Goal: Transaction & Acquisition: Purchase product/service

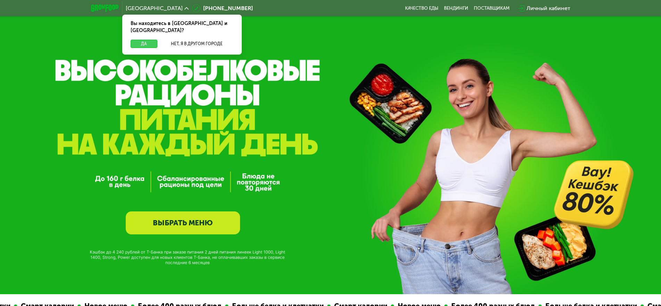
click at [146, 40] on button "Да" at bounding box center [144, 44] width 27 height 8
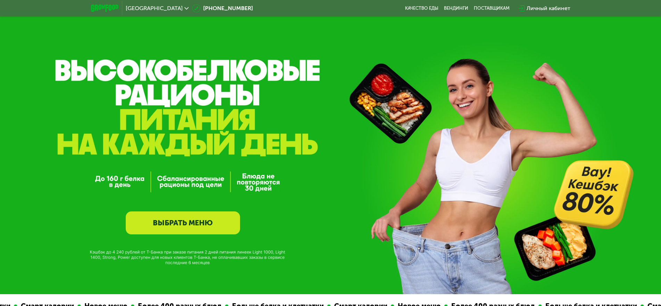
click at [167, 228] on link "ВЫБРАТЬ МЕНЮ" at bounding box center [183, 222] width 114 height 23
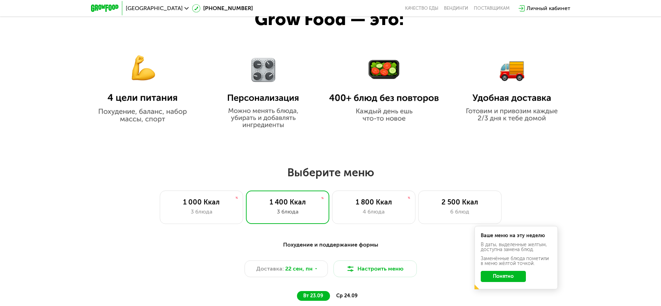
scroll to position [570, 0]
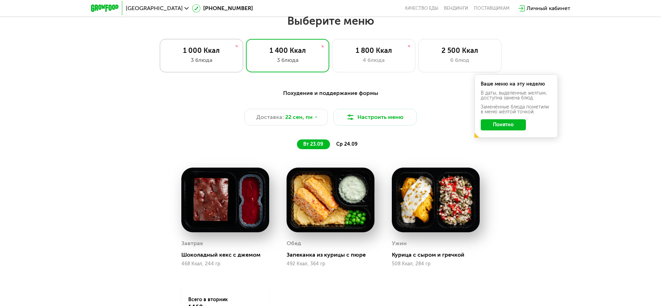
click at [203, 61] on div "3 блюда" at bounding box center [201, 60] width 69 height 8
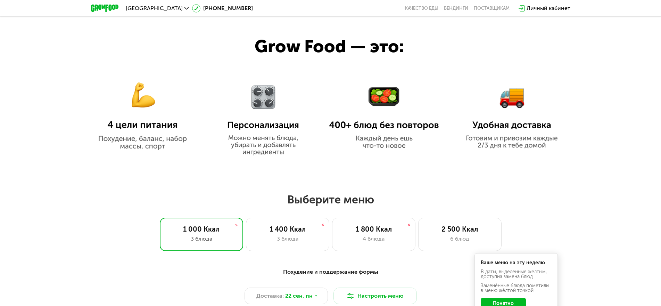
scroll to position [382, 0]
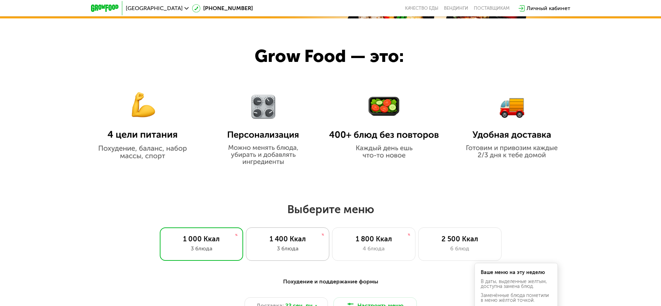
click at [278, 243] on div "1 400 Ккал" at bounding box center [287, 238] width 69 height 8
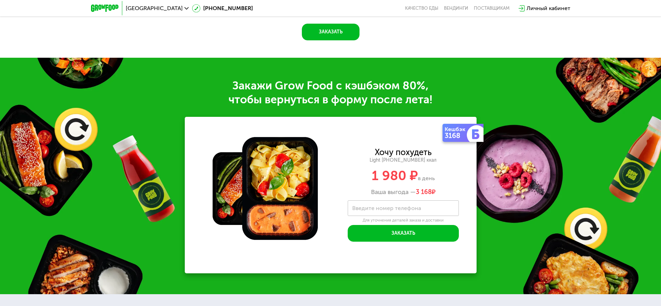
scroll to position [833, 0]
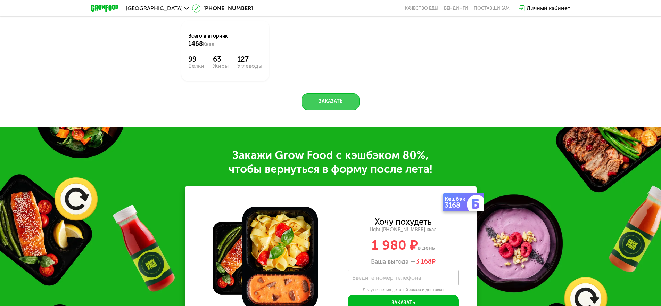
click at [339, 109] on button "Заказать" at bounding box center [331, 101] width 58 height 17
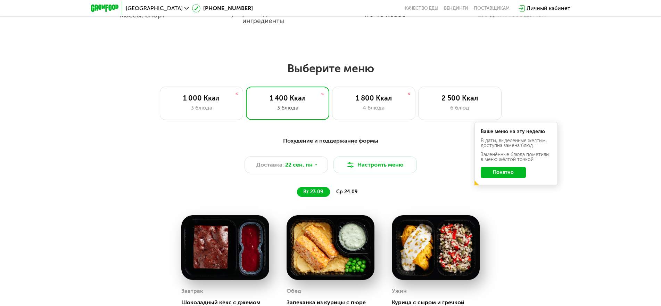
scroll to position [512, 0]
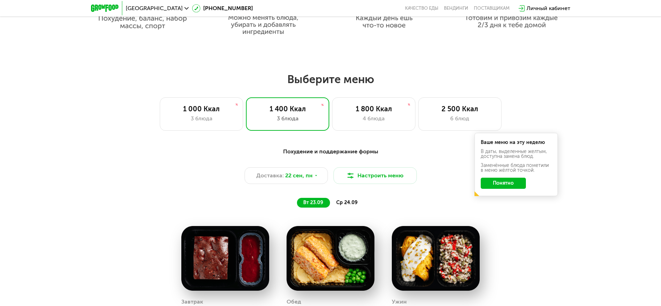
click at [492, 184] on button "Понятно" at bounding box center [503, 182] width 45 height 11
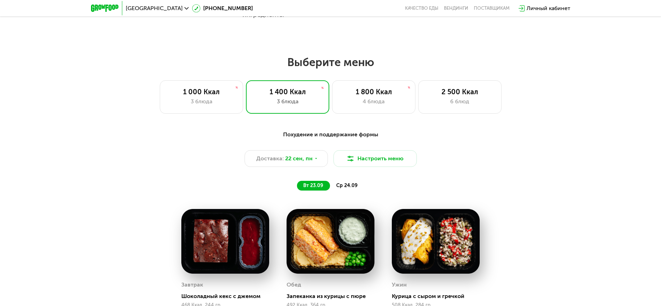
scroll to position [547, 0]
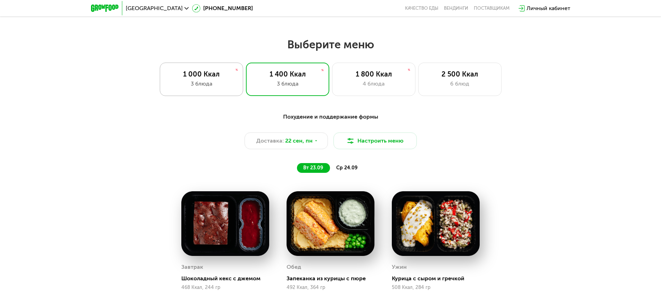
click at [223, 88] on div "3 блюда" at bounding box center [201, 84] width 69 height 8
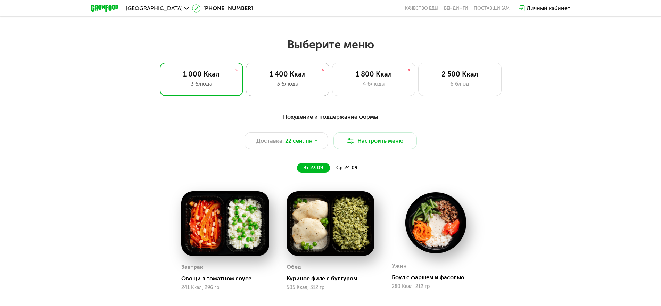
click at [271, 94] on div "1 400 Ккал 3 блюда" at bounding box center [287, 79] width 83 height 33
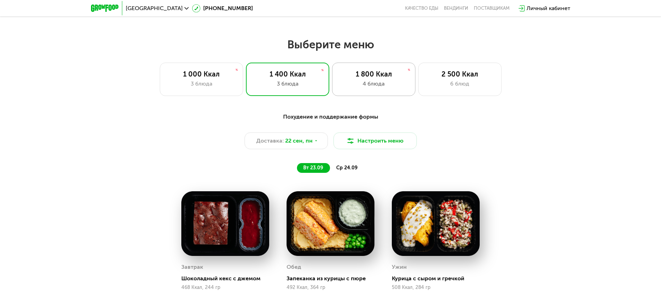
click at [363, 88] on div "4 блюда" at bounding box center [373, 84] width 69 height 8
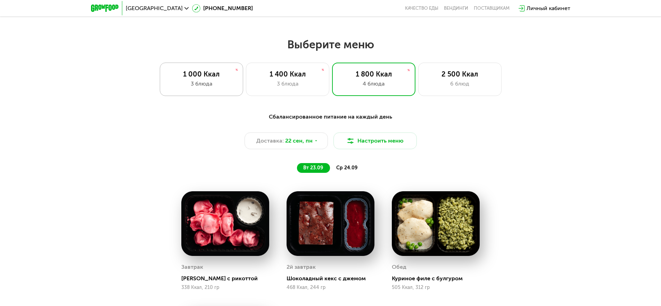
click at [207, 88] on div "3 блюда" at bounding box center [201, 84] width 69 height 8
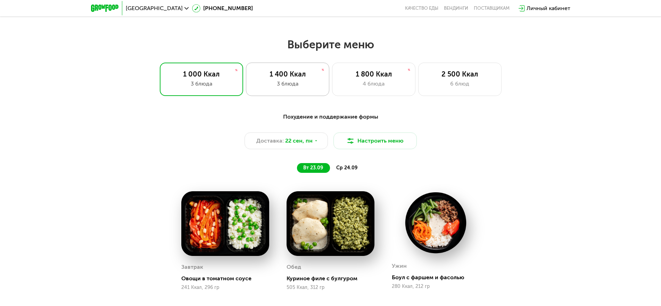
click at [301, 78] on div "1 400 Ккал" at bounding box center [287, 74] width 69 height 8
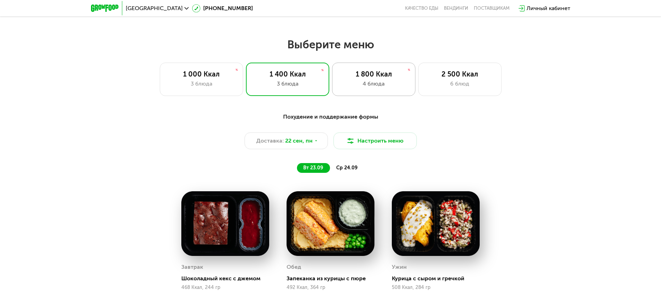
click at [375, 78] on div "1 800 Ккал" at bounding box center [373, 74] width 69 height 8
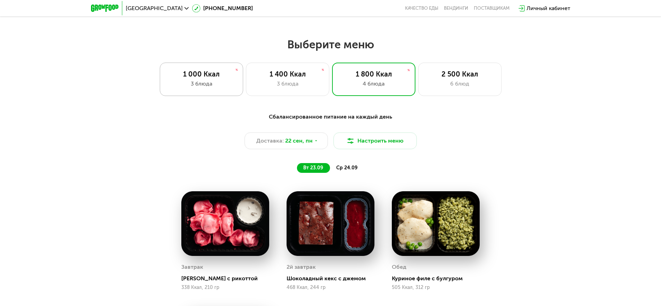
click at [218, 83] on div "3 блюда" at bounding box center [201, 84] width 69 height 8
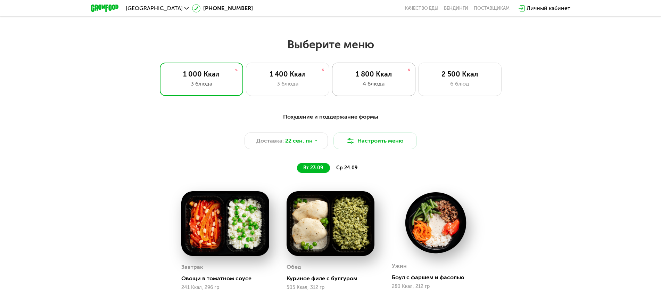
click at [373, 83] on div "4 блюда" at bounding box center [373, 84] width 69 height 8
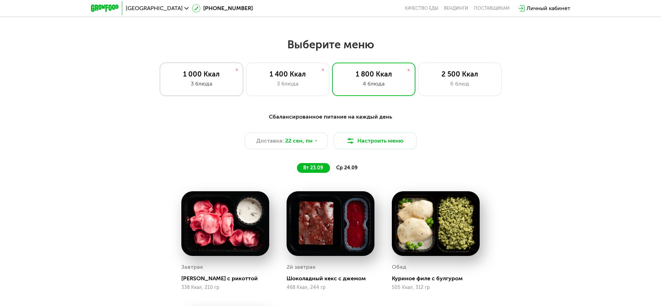
click at [211, 85] on div "3 блюда" at bounding box center [201, 84] width 69 height 8
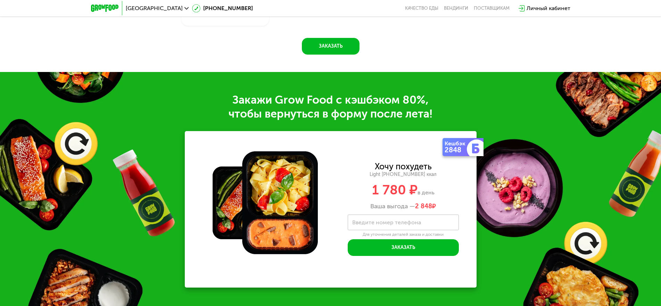
scroll to position [894, 0]
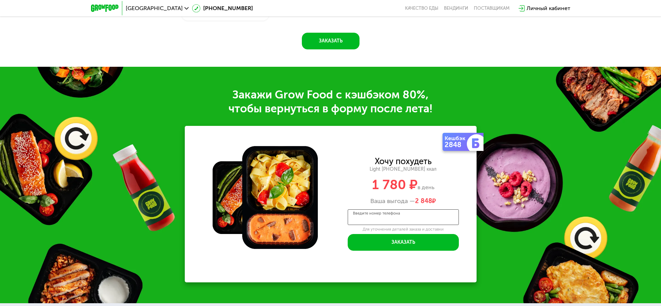
click at [382, 216] on div "Введите номер телефона" at bounding box center [403, 217] width 111 height 16
type input "**********"
click at [537, 8] on div "Личный кабинет" at bounding box center [548, 8] width 44 height 8
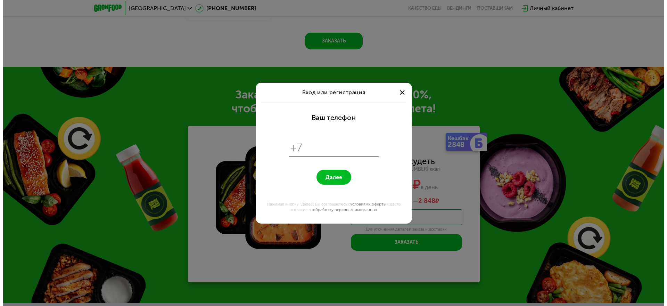
scroll to position [0, 0]
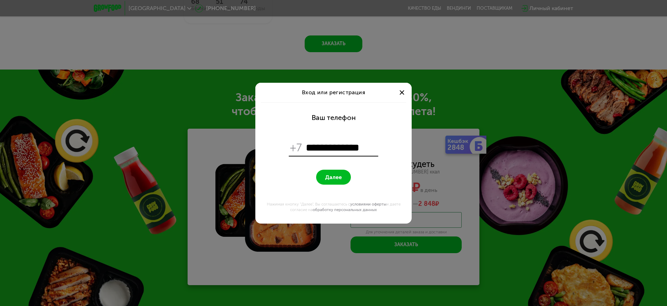
type input "**********"
click at [334, 179] on span "Далее" at bounding box center [333, 177] width 17 height 7
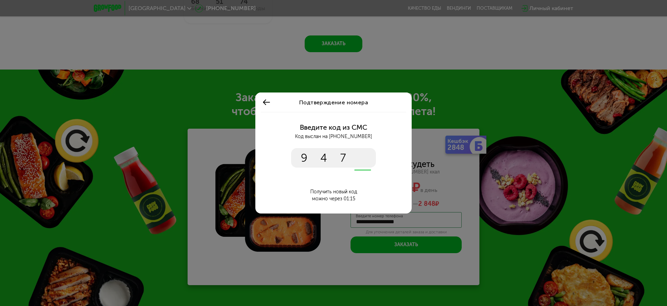
type input "****"
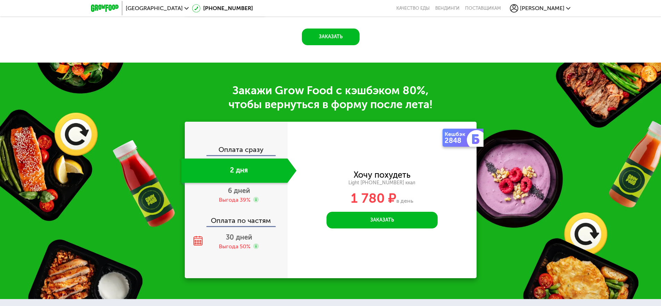
scroll to position [928, 0]
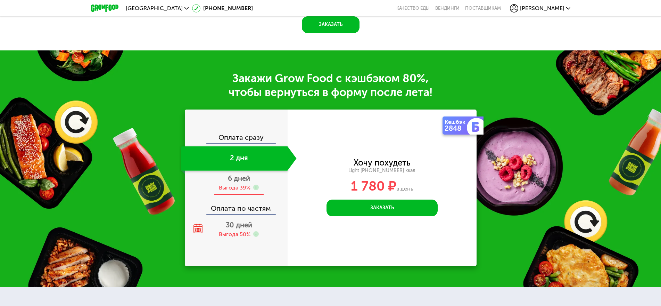
click at [237, 188] on div "Выгода 39%" at bounding box center [235, 188] width 32 height 8
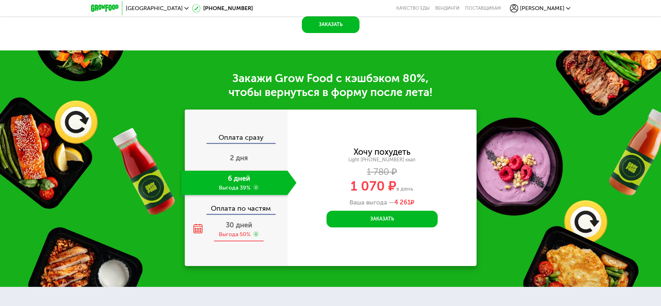
click at [242, 229] on span "30 дней" at bounding box center [239, 224] width 26 height 8
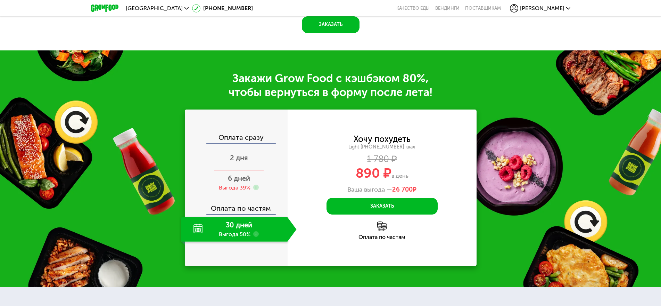
click at [242, 162] on span "2 дня" at bounding box center [239, 157] width 18 height 8
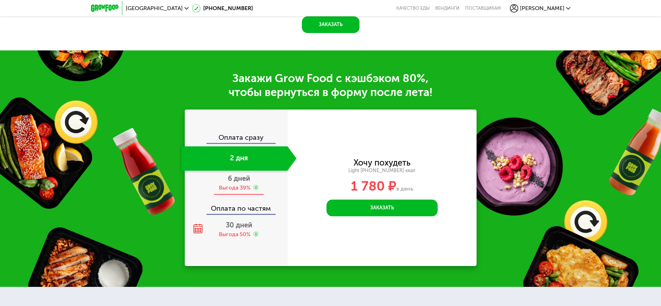
click at [238, 186] on div "Выгода 39%" at bounding box center [235, 188] width 32 height 8
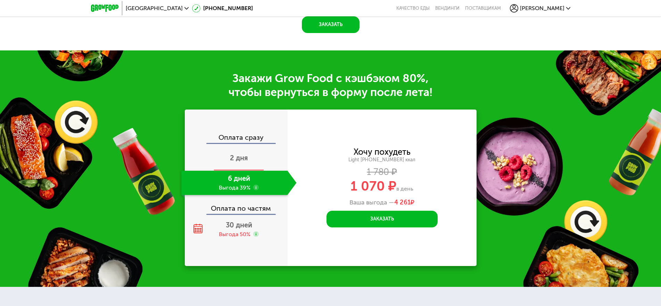
click at [242, 162] on span "2 дня" at bounding box center [239, 157] width 18 height 8
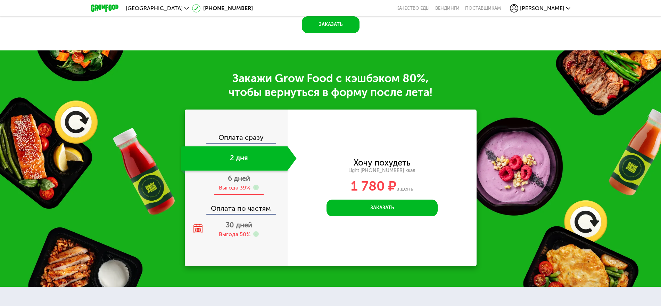
click at [239, 182] on span "6 дней" at bounding box center [239, 178] width 22 height 8
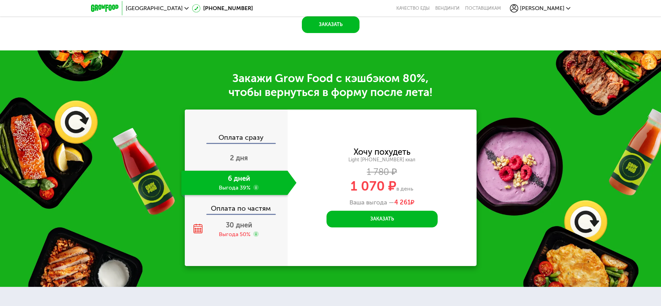
click at [257, 190] on use at bounding box center [256, 187] width 6 height 6
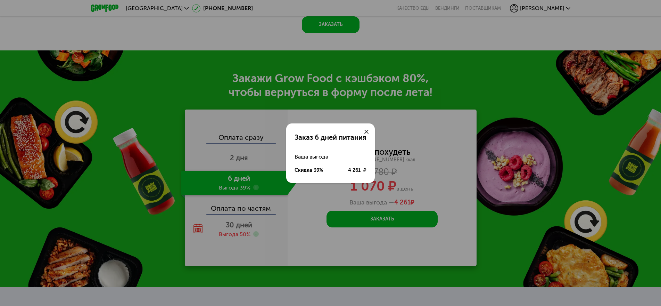
click at [267, 163] on div "Заказ 6 дней питания Ваша выгода Скидка 39% 4 261 ₽" at bounding box center [330, 153] width 661 height 306
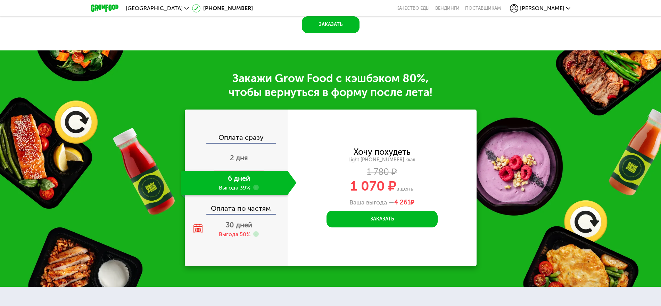
click at [250, 159] on div "2 дня" at bounding box center [238, 158] width 115 height 24
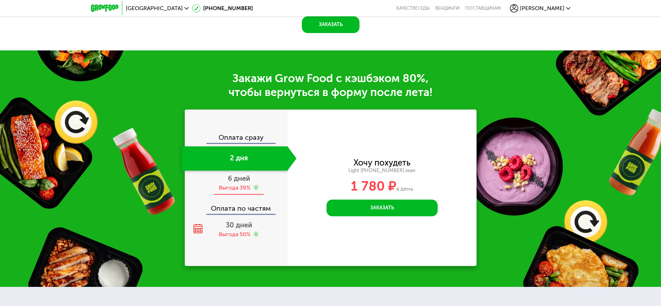
click at [244, 190] on div "Выгода 39%" at bounding box center [235, 188] width 32 height 8
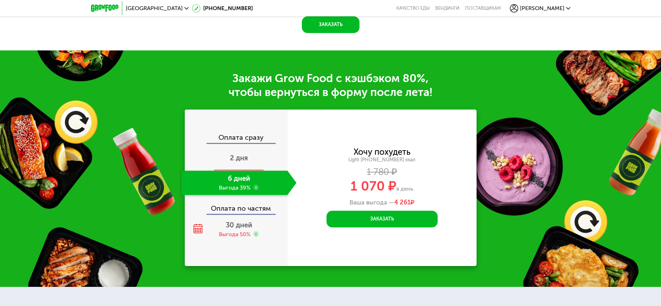
click at [236, 162] on span "2 дня" at bounding box center [239, 157] width 18 height 8
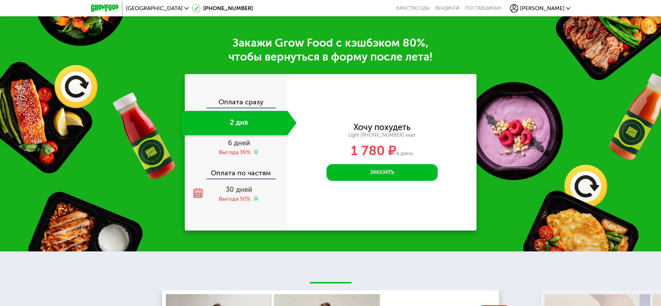
scroll to position [963, 0]
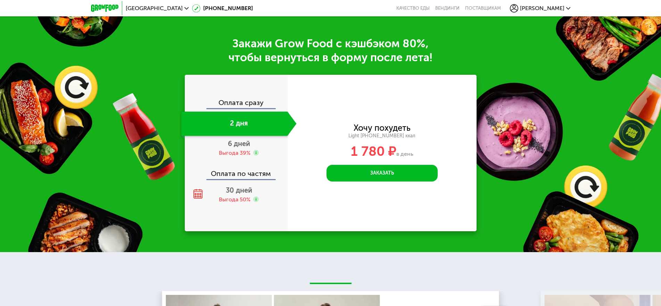
click at [552, 9] on span "[PERSON_NAME]" at bounding box center [542, 9] width 44 height 6
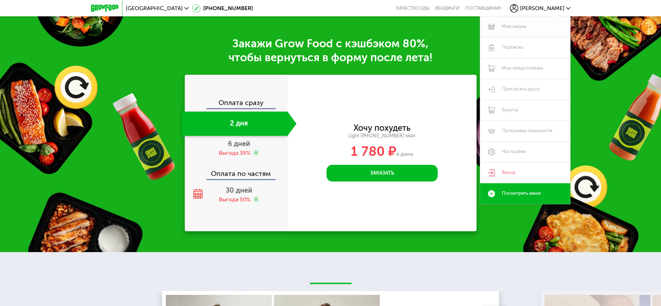
click at [504, 28] on link "Мои заказы" at bounding box center [525, 26] width 90 height 21
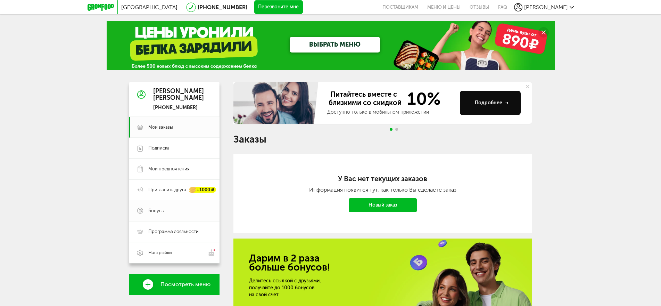
click at [154, 210] on span "Бонусы" at bounding box center [156, 210] width 16 height 6
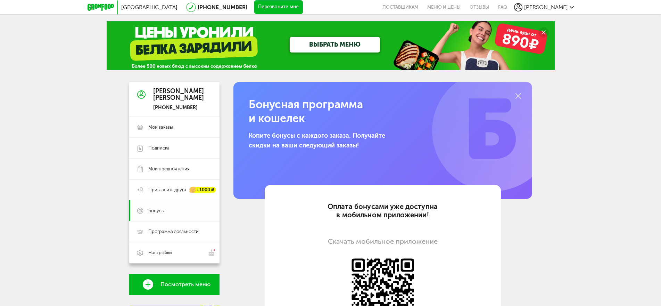
click at [154, 210] on span "Бонусы" at bounding box center [156, 210] width 16 height 6
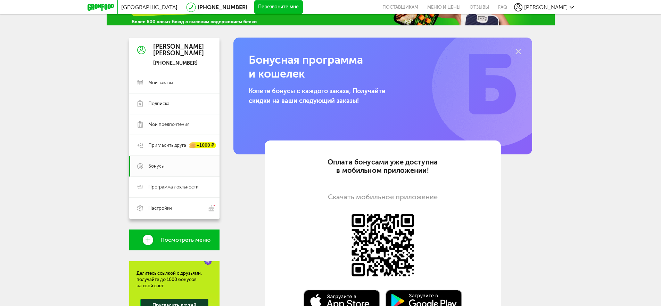
scroll to position [42, 0]
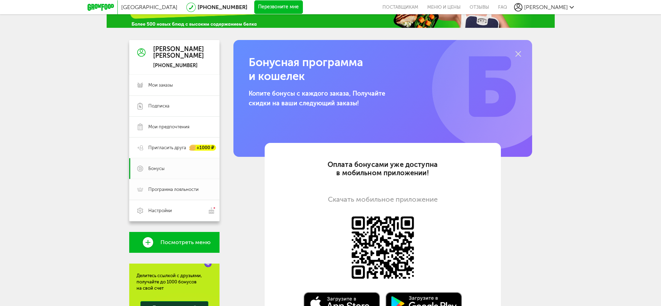
click at [167, 185] on link "Программа лояльности" at bounding box center [174, 189] width 90 height 21
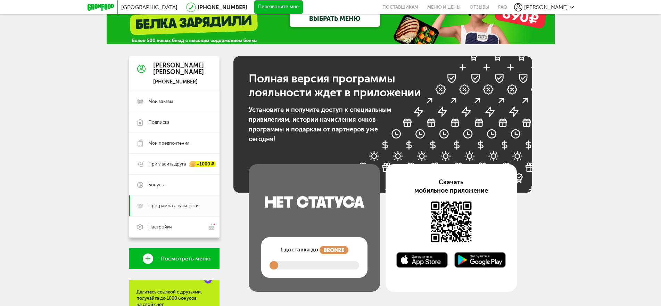
scroll to position [7, 0]
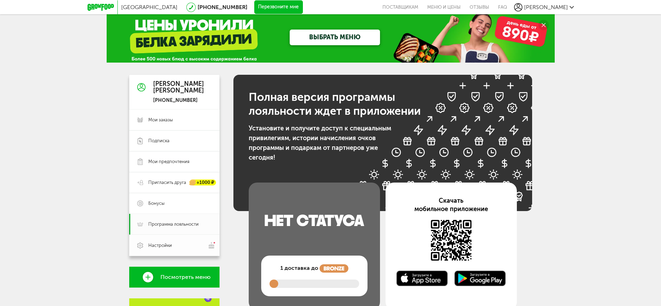
click at [152, 244] on span "Настройки" at bounding box center [160, 245] width 24 height 6
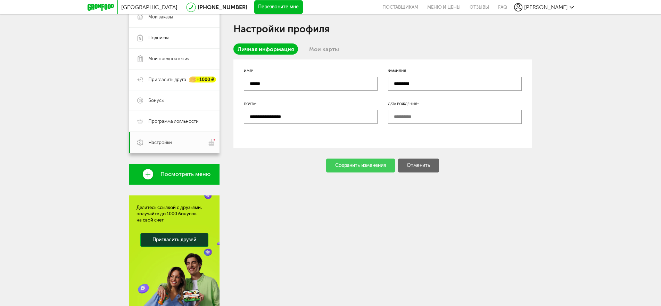
scroll to position [111, 0]
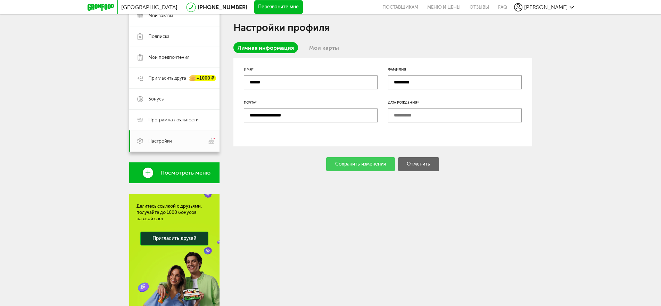
click at [319, 46] on link "Мои карты" at bounding box center [324, 47] width 38 height 11
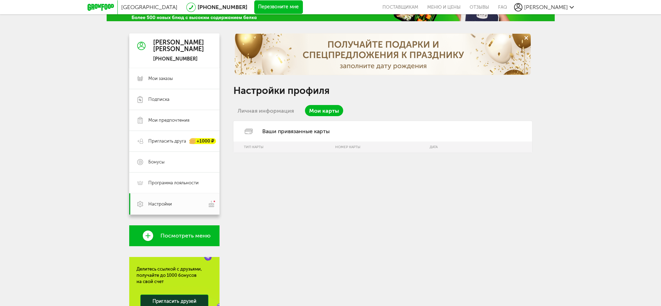
scroll to position [42, 0]
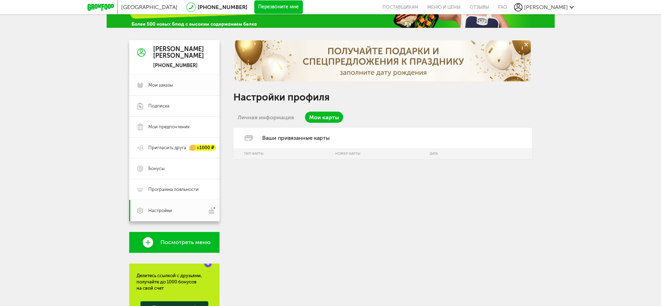
click at [155, 84] on span "Мои заказы" at bounding box center [160, 85] width 25 height 6
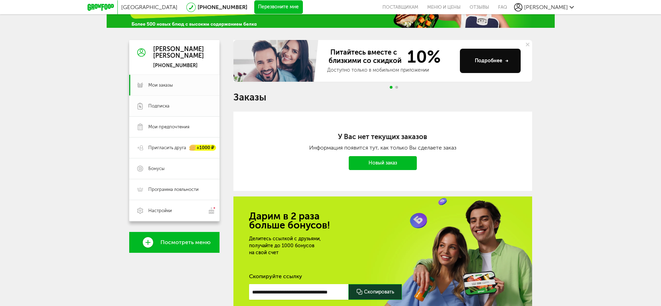
click at [159, 103] on span "Подписка" at bounding box center [158, 106] width 21 height 6
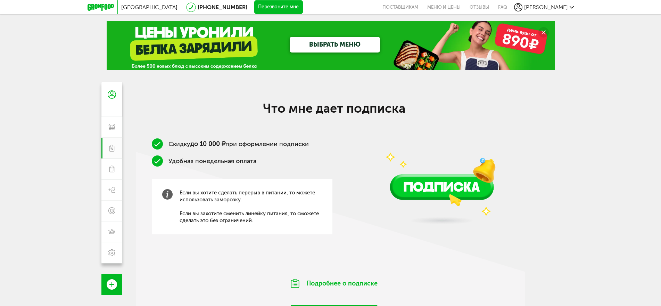
click at [543, 33] on icon at bounding box center [543, 32] width 4 height 4
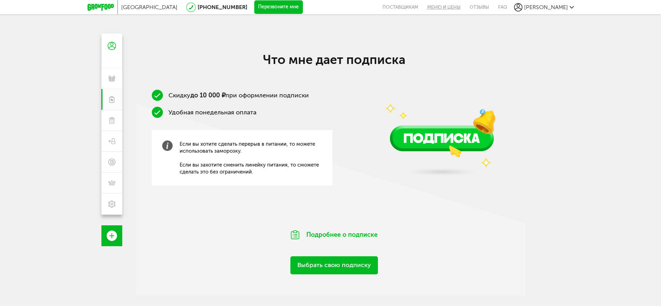
click at [461, 8] on link "Меню и цены" at bounding box center [444, 7] width 42 height 14
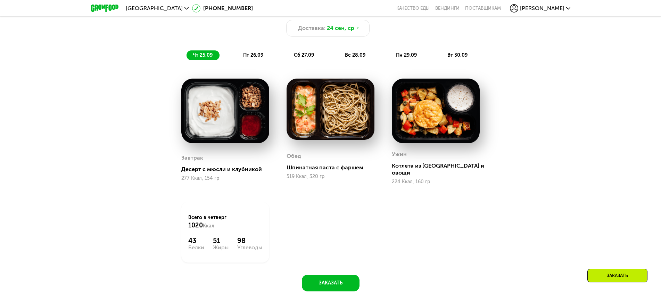
scroll to position [586, 0]
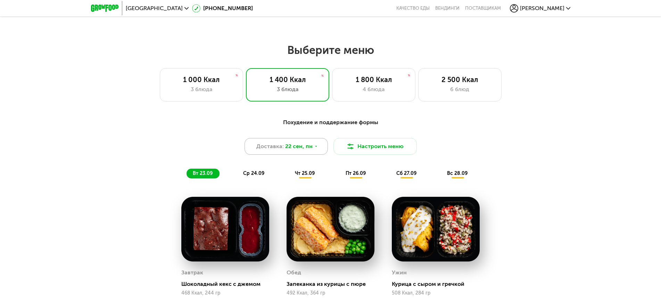
scroll to position [556, 0]
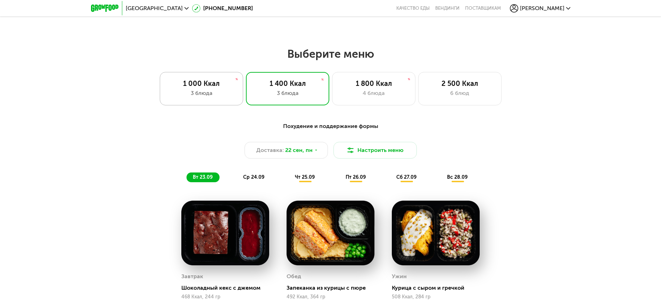
click at [215, 88] on div "1 000 Ккал" at bounding box center [201, 83] width 69 height 8
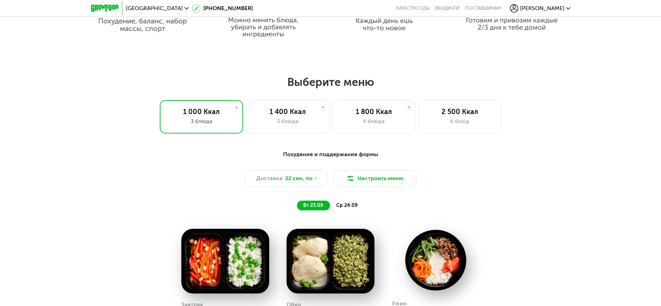
scroll to position [521, 0]
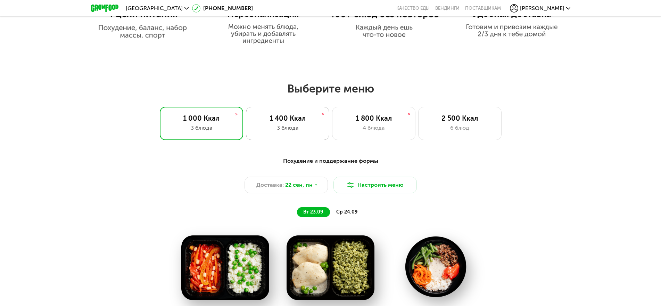
click at [282, 118] on div "1 400 Ккал" at bounding box center [287, 118] width 69 height 8
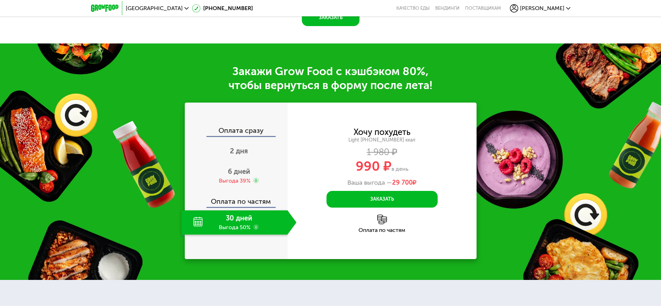
scroll to position [938, 0]
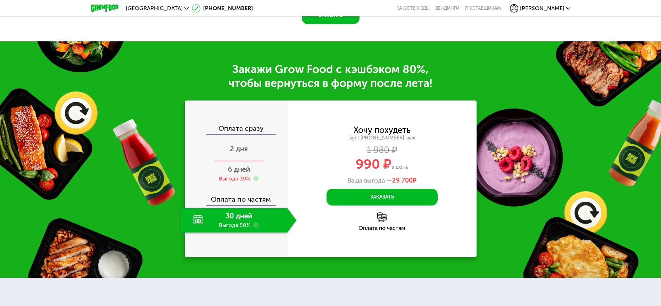
click at [259, 149] on div "2 дня" at bounding box center [238, 149] width 115 height 24
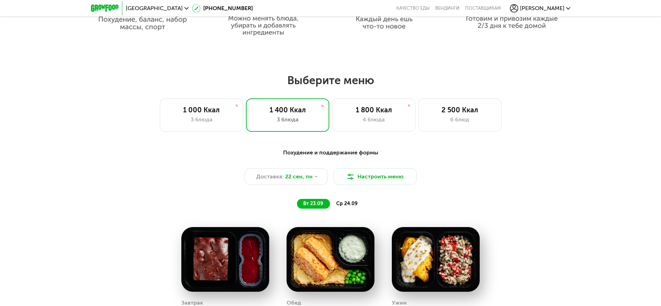
scroll to position [521, 0]
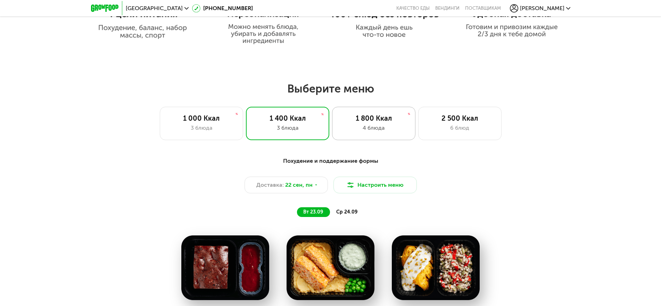
click at [365, 121] on div "1 800 Ккал" at bounding box center [373, 118] width 69 height 8
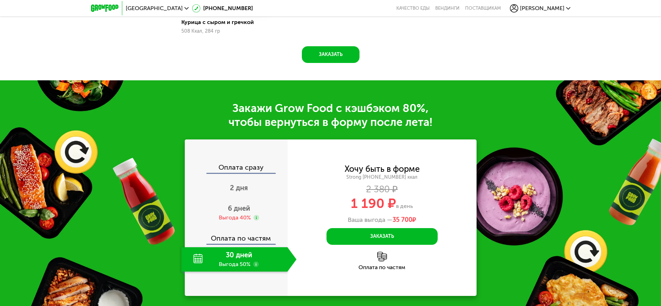
scroll to position [938, 0]
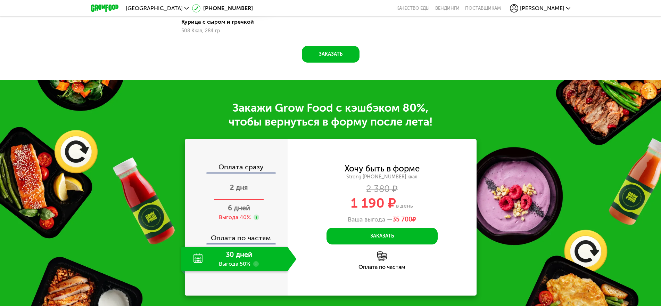
click at [243, 195] on div "2 дня" at bounding box center [238, 188] width 115 height 24
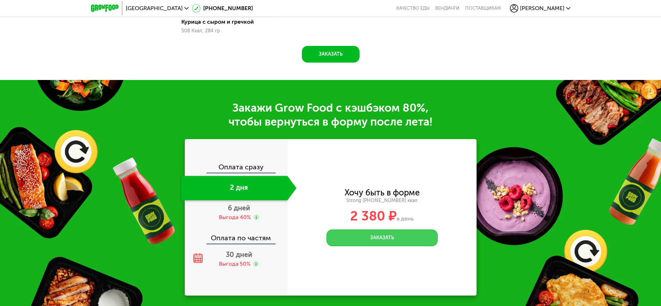
click at [371, 241] on button "Заказать" at bounding box center [381, 237] width 111 height 17
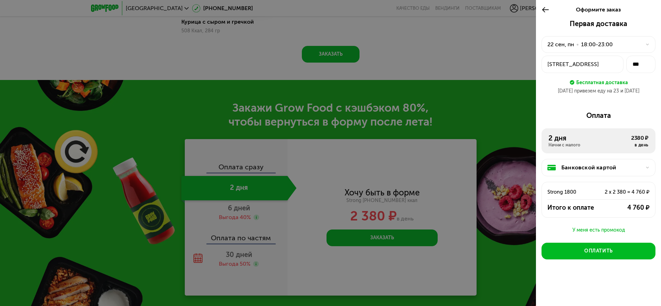
click at [543, 11] on icon at bounding box center [545, 10] width 8 height 8
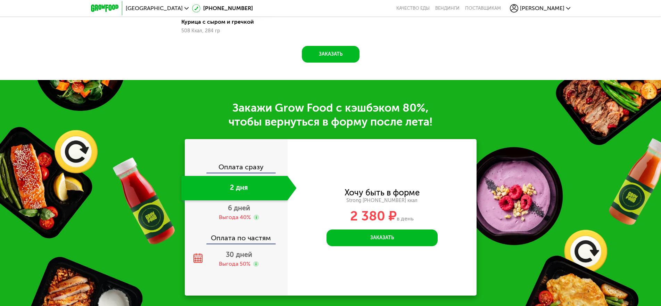
click at [549, 9] on span "Андрей" at bounding box center [542, 9] width 44 height 6
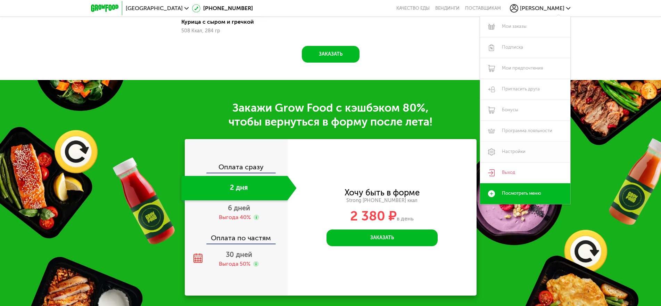
click at [518, 150] on link "Настройки" at bounding box center [525, 151] width 90 height 21
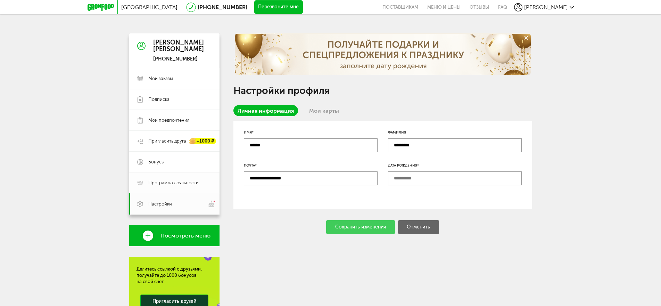
click at [169, 180] on span "Программа лояльности" at bounding box center [173, 183] width 50 height 6
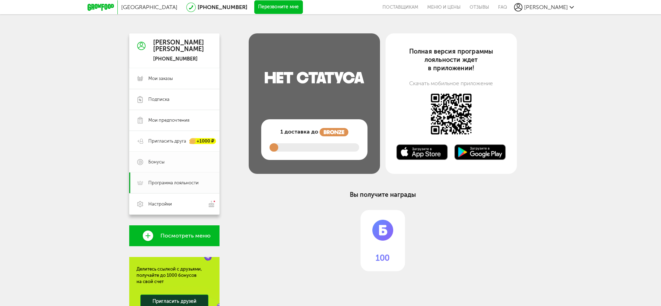
click at [161, 161] on span "Бонусы" at bounding box center [156, 162] width 16 height 6
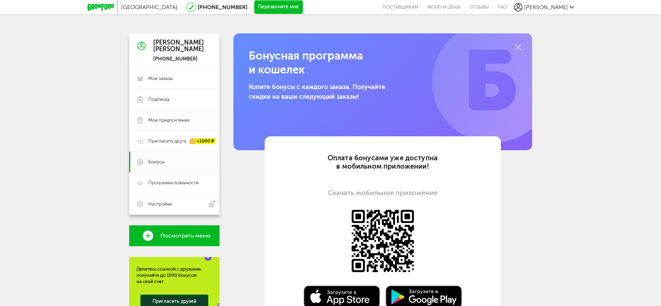
click at [167, 121] on span "Мои предпочтения" at bounding box center [168, 120] width 41 height 6
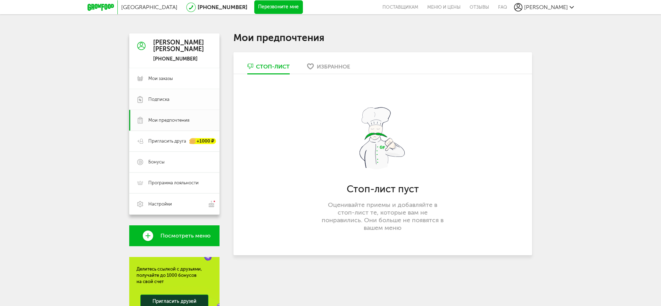
click at [167, 96] on span "Подписка" at bounding box center [158, 99] width 21 height 6
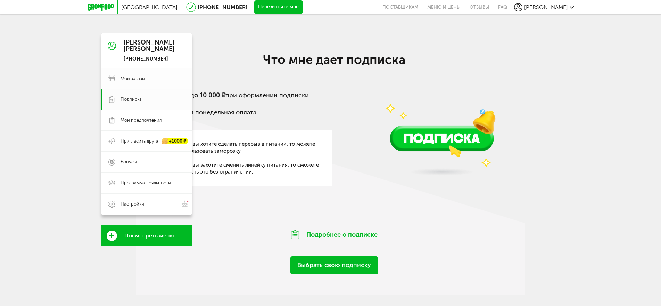
click at [136, 82] on link "Мои заказы" at bounding box center [146, 78] width 90 height 21
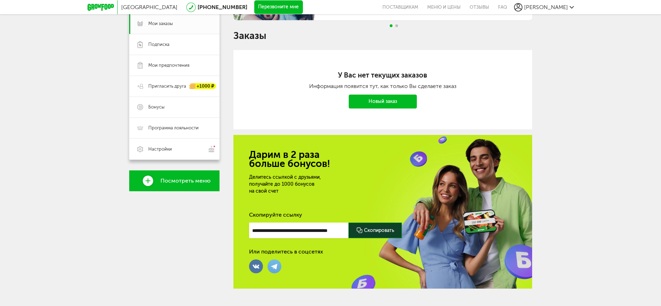
scroll to position [65, 0]
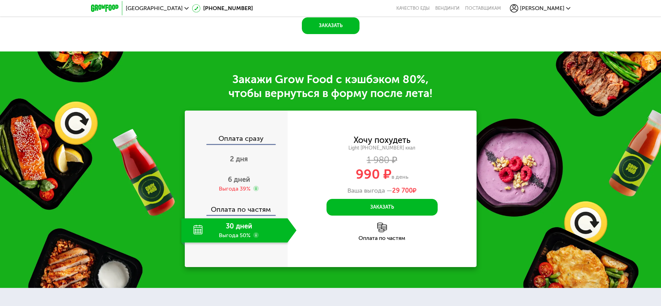
scroll to position [868, 0]
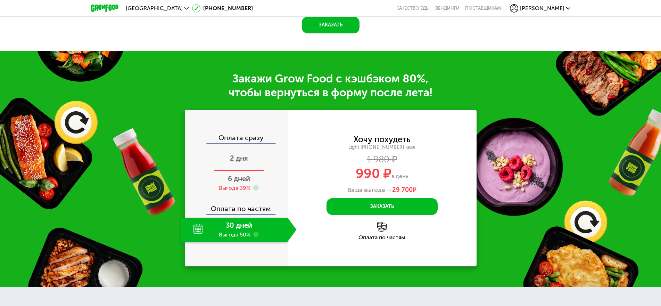
click at [236, 162] on span "2 дня" at bounding box center [239, 158] width 18 height 8
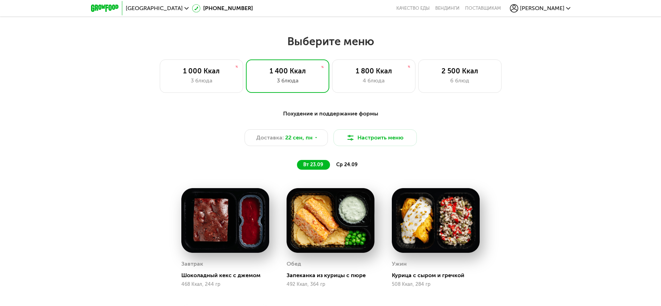
scroll to position [556, 0]
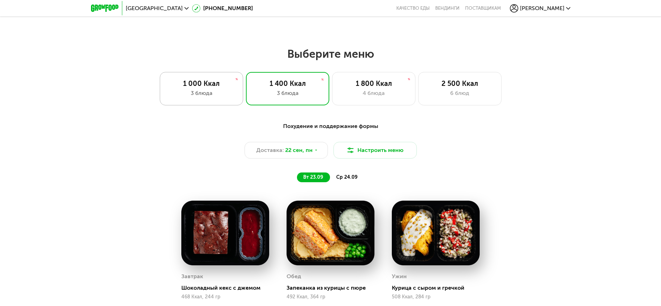
click at [196, 100] on div "1 000 Ккал 3 блюда" at bounding box center [201, 88] width 83 height 33
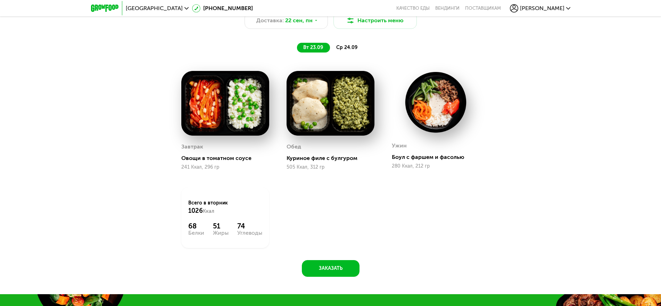
scroll to position [694, 0]
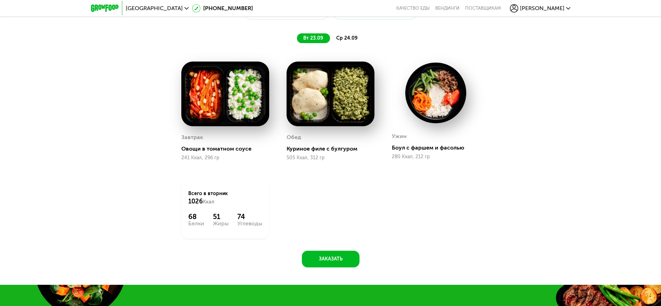
click at [345, 41] on span "ср 24.09" at bounding box center [346, 38] width 21 height 6
